Goal: Task Accomplishment & Management: Use online tool/utility

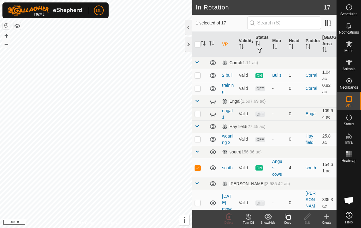
click at [288, 217] on icon at bounding box center [288, 216] width 8 height 7
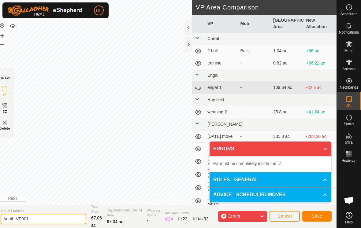
click at [37, 218] on html "DL Schedules Notifications Mobs Animals Neckbands VPs Status Infra Heatmap Help…" at bounding box center [180, 114] width 361 height 228
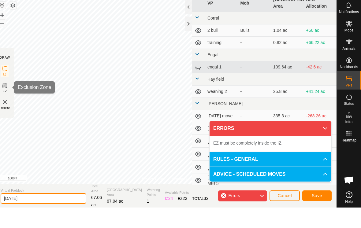
type input "[DATE]"
click at [7, 103] on rect at bounding box center [4, 105] width 5 height 5
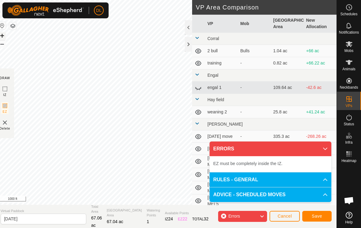
click at [6, 33] on button "+" at bounding box center [1, 35] width 7 height 7
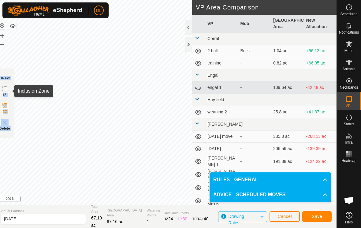
click at [9, 88] on icon at bounding box center [4, 88] width 7 height 7
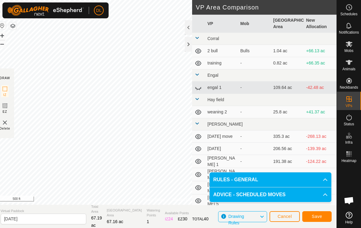
click at [317, 217] on span "Save" at bounding box center [317, 216] width 10 height 5
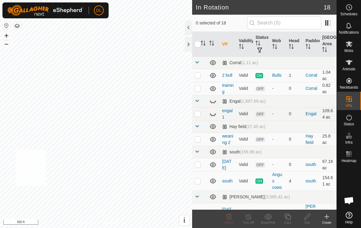
checkbox input "true"
click at [352, 67] on span "Animals" at bounding box center [348, 69] width 13 height 4
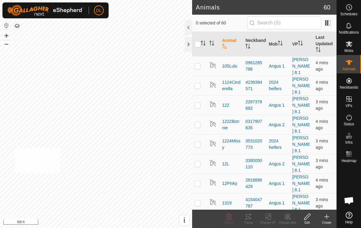
checkbox input "true"
click at [268, 218] on icon at bounding box center [268, 217] width 4 height 4
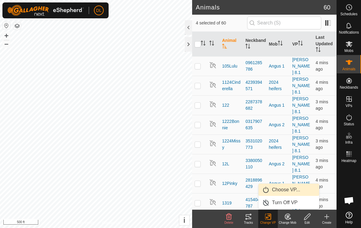
click at [276, 192] on link "Choose VP..." at bounding box center [288, 190] width 61 height 12
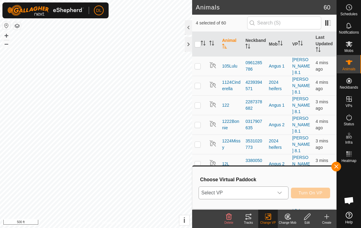
click at [267, 195] on span "Select VP" at bounding box center [236, 193] width 75 height 12
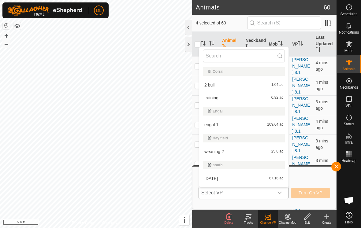
scroll to position [10, 0]
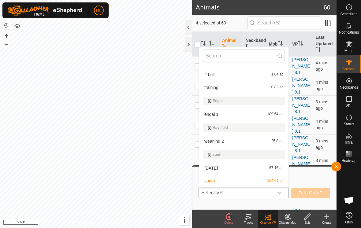
click at [216, 172] on li "[DATE] 67.16 ac" at bounding box center [243, 168] width 89 height 12
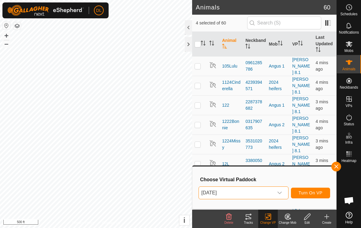
click at [316, 194] on span "Turn On VP" at bounding box center [310, 193] width 24 height 5
